Goal: Task Accomplishment & Management: Complete application form

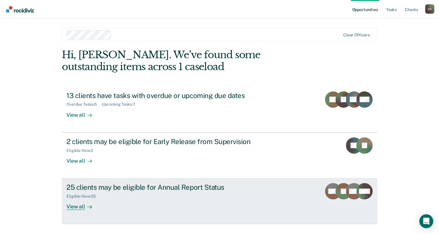
click at [162, 194] on div "Eligible Now : 25" at bounding box center [169, 194] width 204 height 7
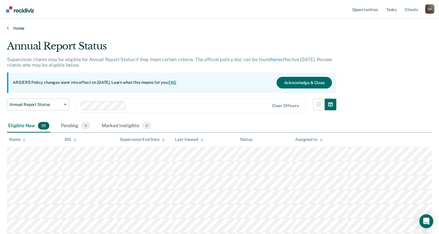
click at [15, 26] on link "Home" at bounding box center [219, 28] width 425 height 5
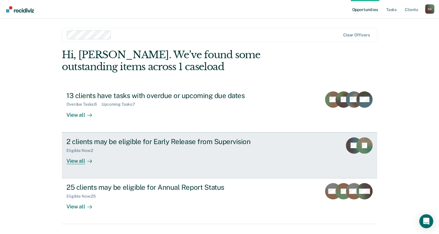
click at [105, 162] on div "2 clients may be eligible for Early Release from Supervision Eligible Now : 2 V…" at bounding box center [176, 150] width 218 height 27
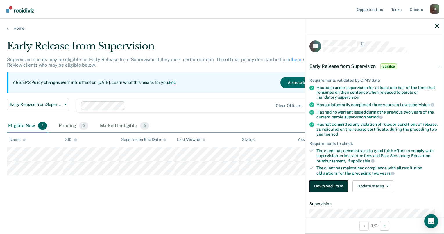
click at [342, 186] on button "Download Form" at bounding box center [328, 186] width 38 height 12
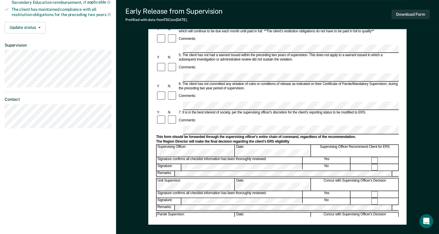
scroll to position [174, 0]
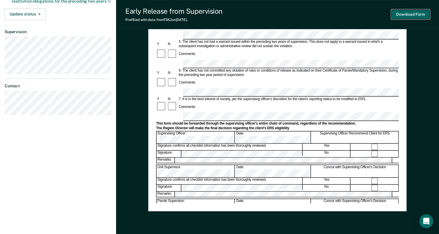
click at [409, 18] on button "Download Form" at bounding box center [411, 15] width 38 height 10
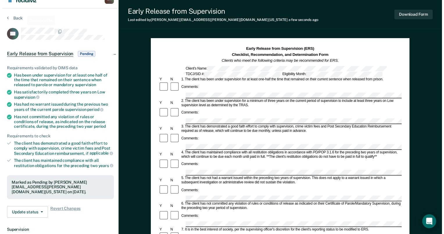
scroll to position [0, 0]
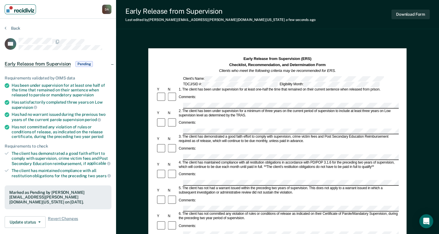
click at [20, 10] on img "Main navigation" at bounding box center [20, 9] width 28 height 6
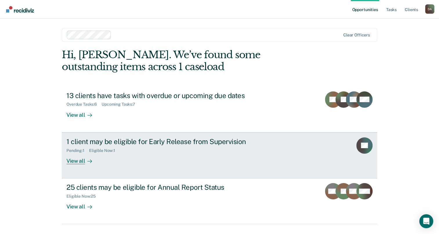
click at [183, 163] on div "1 client may be eligible for Early Release from Supervision Pending : 1 Eligibl…" at bounding box center [176, 150] width 218 height 27
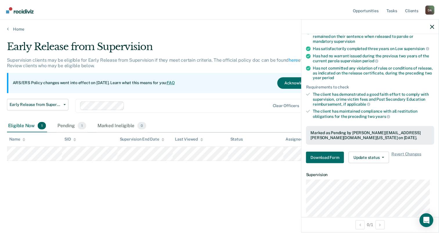
scroll to position [58, 0]
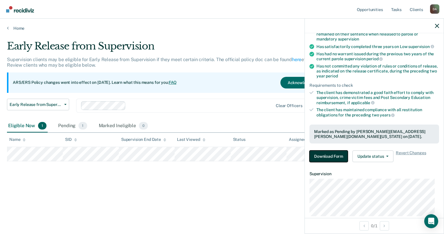
click at [328, 157] on button "Download Form" at bounding box center [328, 156] width 38 height 12
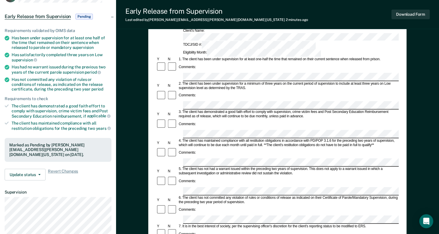
scroll to position [22, 0]
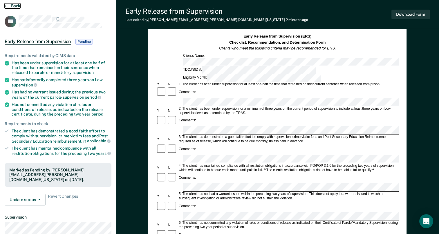
click at [7, 6] on button "Back" at bounding box center [13, 5] width 16 height 5
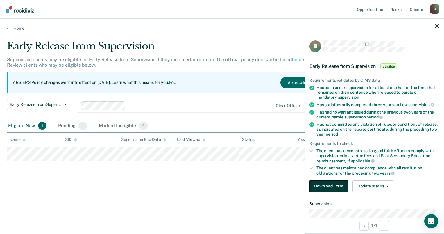
click at [340, 184] on button "Download Form" at bounding box center [328, 186] width 38 height 12
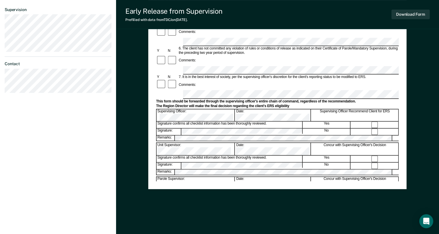
scroll to position [197, 0]
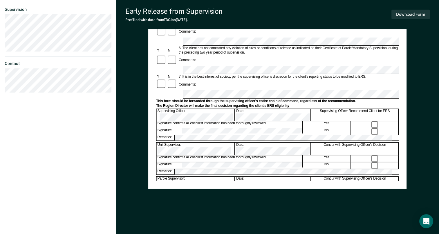
click at [431, 14] on div "Early Release from Supervision Prefilled with data from TDCJ on [DATE] . Downlo…" at bounding box center [277, 14] width 323 height 29
click at [422, 14] on button "Download Form" at bounding box center [411, 15] width 38 height 10
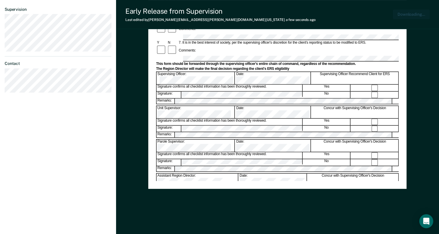
scroll to position [0, 0]
